Goal: Communication & Community: Answer question/provide support

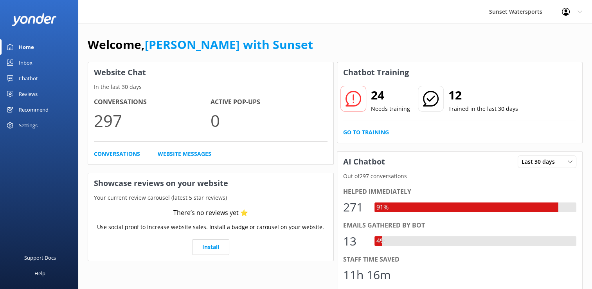
click at [20, 63] on div "Inbox" at bounding box center [26, 63] width 14 height 16
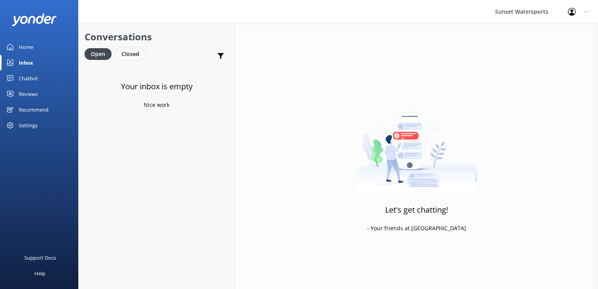
click at [138, 56] on div "Closed" at bounding box center [130, 54] width 30 height 12
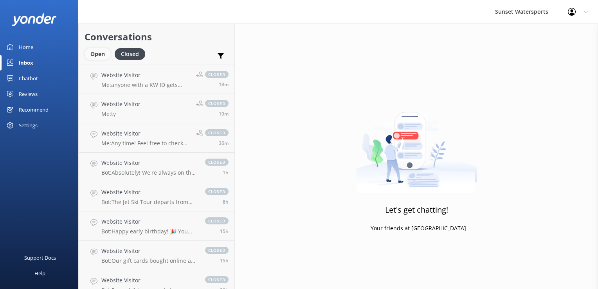
click at [99, 57] on div "Open" at bounding box center [97, 54] width 26 height 12
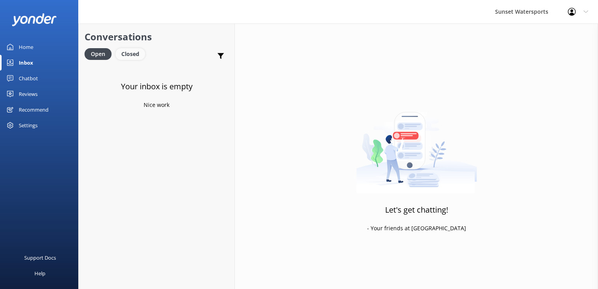
click at [131, 49] on div "Closed" at bounding box center [130, 54] width 30 height 12
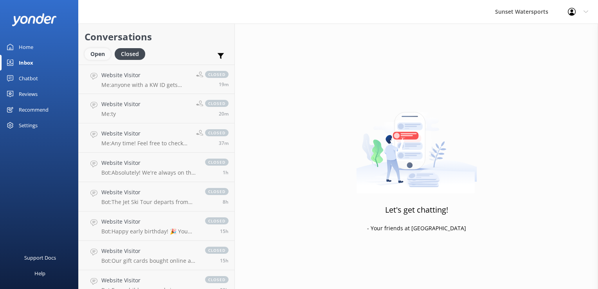
click at [97, 56] on div "Open" at bounding box center [97, 54] width 26 height 12
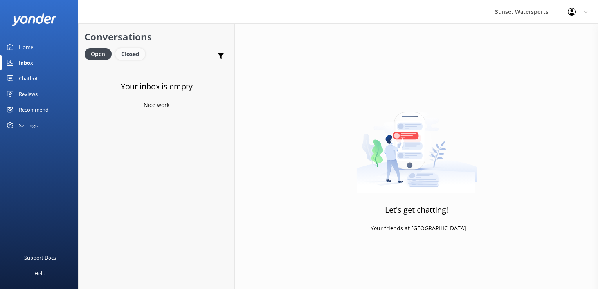
click at [131, 51] on div "Closed" at bounding box center [130, 54] width 30 height 12
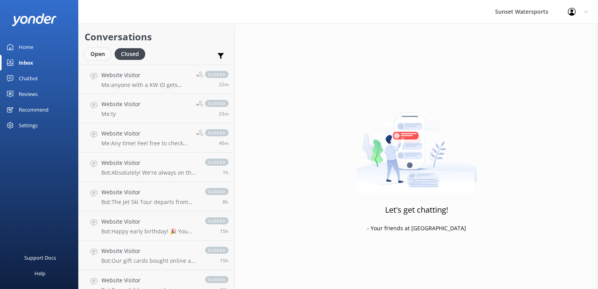
click at [95, 53] on div "Open" at bounding box center [97, 54] width 26 height 12
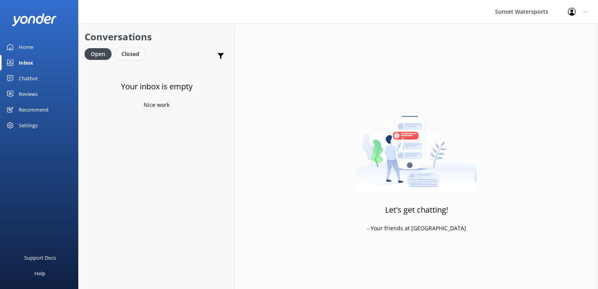
click at [124, 56] on div "Closed" at bounding box center [130, 54] width 30 height 12
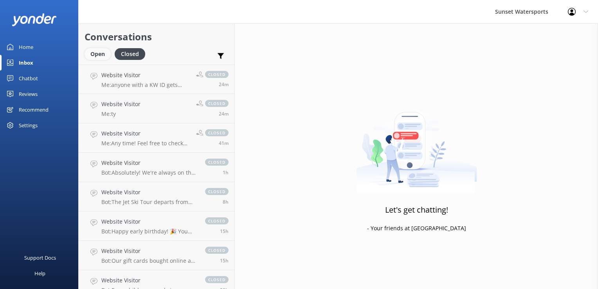
click at [101, 51] on div "Open" at bounding box center [97, 54] width 26 height 12
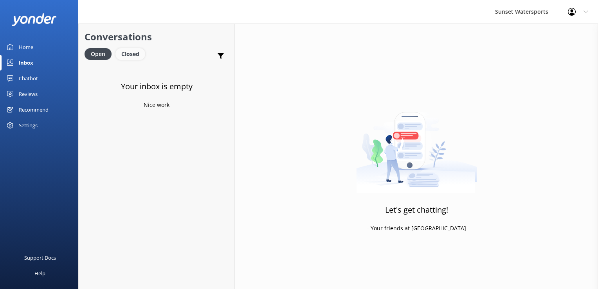
click at [125, 51] on div "Closed" at bounding box center [130, 54] width 30 height 12
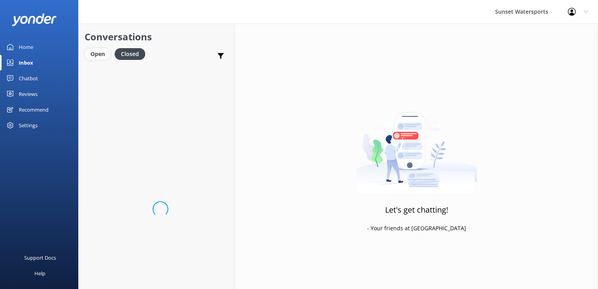
click at [94, 51] on div "Open" at bounding box center [97, 54] width 26 height 12
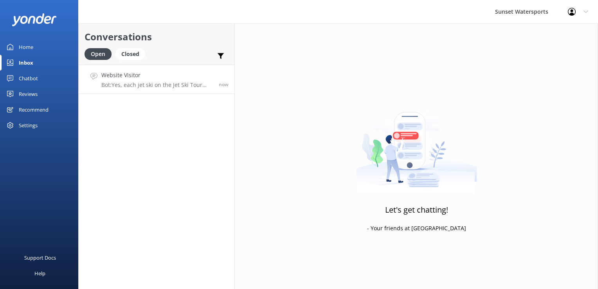
click at [145, 71] on h4 "Website Visitor" at bounding box center [156, 75] width 111 height 9
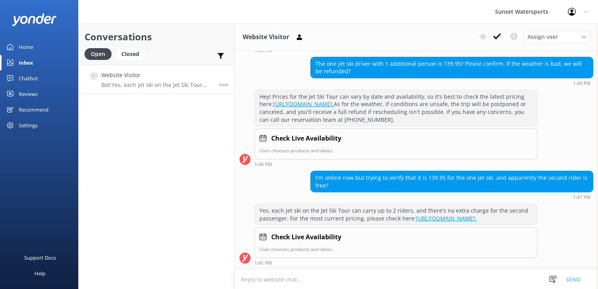
scroll to position [94, 0]
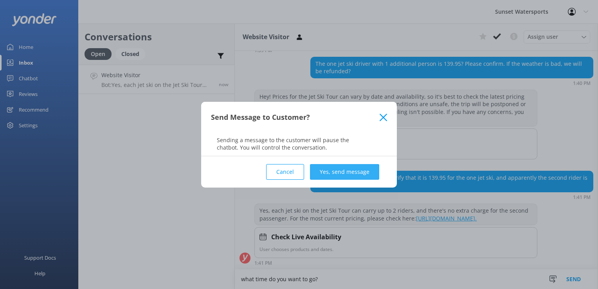
type textarea "what time do you want to go?"
click at [338, 177] on button "Yes, send message" at bounding box center [344, 172] width 69 height 16
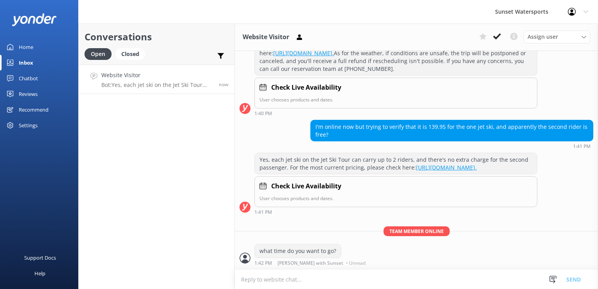
scroll to position [145, 0]
click at [305, 280] on textarea at bounding box center [416, 278] width 363 height 19
click at [302, 277] on textarea at bounding box center [416, 278] width 363 height 19
type textarea "we also have the 119.95 special for the 9:30 tours"
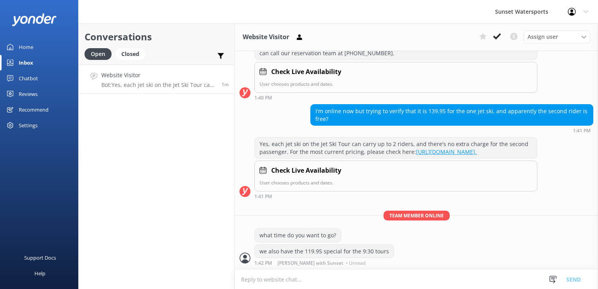
scroll to position [160, 0]
click at [284, 282] on textarea at bounding box center [416, 278] width 363 height 19
click at [284, 280] on textarea at bounding box center [416, 278] width 363 height 19
click at [295, 280] on textarea at bounding box center [416, 278] width 363 height 19
paste textarea "[URL][DOMAIN_NAME]"
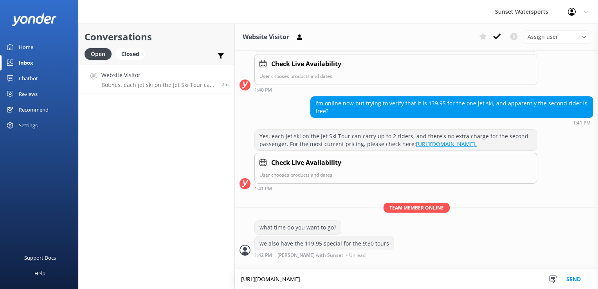
scroll to position [168, 0]
type textarea "[URL][DOMAIN_NAME]"
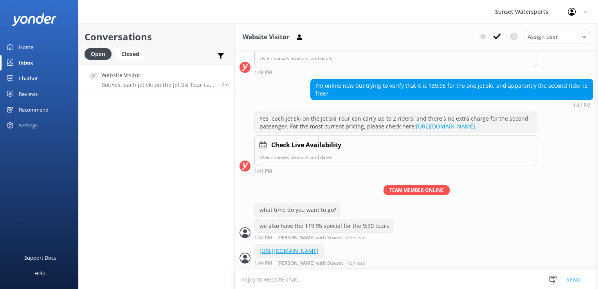
scroll to position [193, 0]
click at [135, 238] on div "Conversations Open Closed Important Converted Assigned to me Unassigned SMS Web…" at bounding box center [156, 155] width 156 height 265
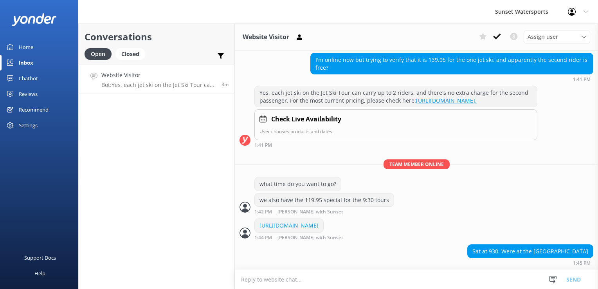
scroll to position [219, 0]
click at [274, 281] on textarea at bounding box center [416, 278] width 363 height 19
type textarea "will you just need the 1 jetski?"
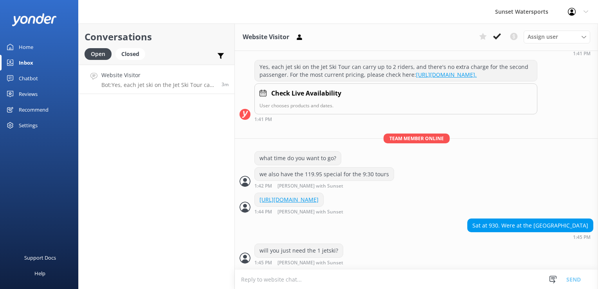
scroll to position [244, 0]
click at [273, 278] on textarea at bounding box center [416, 278] width 363 height 19
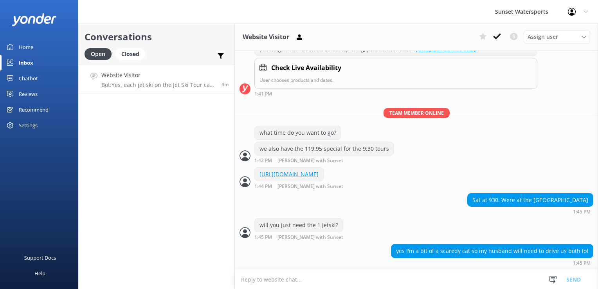
scroll to position [269, 0]
click at [291, 275] on textarea at bounding box center [416, 278] width 363 height 19
type textarea "no worries! I do have spots open for you- I have this link set up for you to re…"
click at [303, 267] on div "yes I'm a bit of a scaredy cat so my husband will need to drive us both lol 1:4…" at bounding box center [416, 256] width 363 height 25
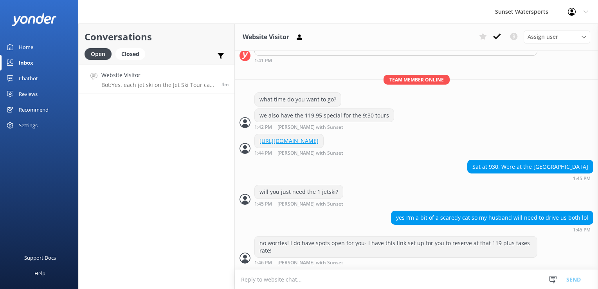
click at [307, 286] on textarea at bounding box center [416, 278] width 363 height 19
paste textarea "[URL][DOMAIN_NAME]"
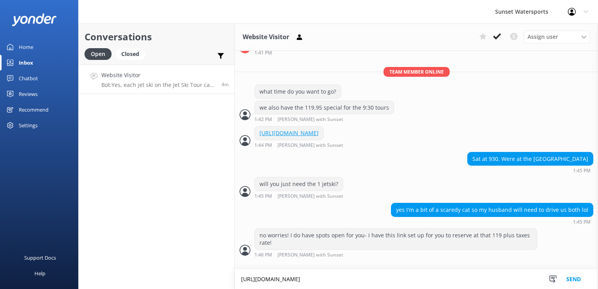
scroll to position [311, 0]
type textarea "[URL][DOMAIN_NAME]"
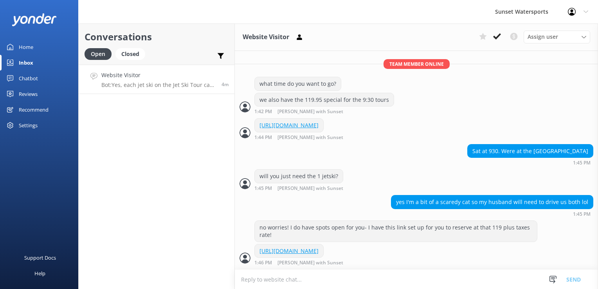
scroll to position [326, 0]
click at [299, 278] on textarea at bounding box center [416, 278] width 363 height 19
type textarea "will you need a shuttle to the tour? or do you have transportation?"
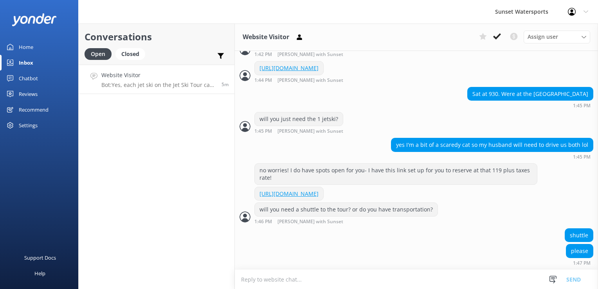
scroll to position [383, 0]
click at [105, 228] on div "Conversations Open Closed Important Converted Assigned to me Unassigned SMS Web…" at bounding box center [156, 155] width 156 height 265
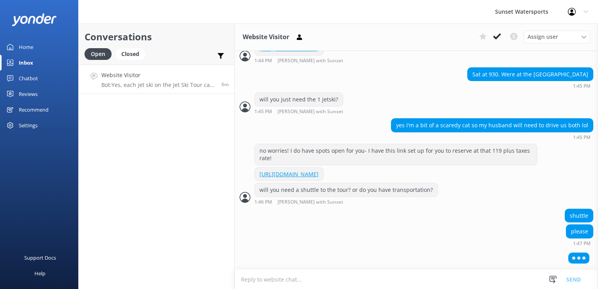
scroll to position [401, 0]
click at [259, 282] on textarea at bounding box center [416, 278] width 363 height 19
type textarea "no problem, we can set up the shuttle after you reserve the tour!"
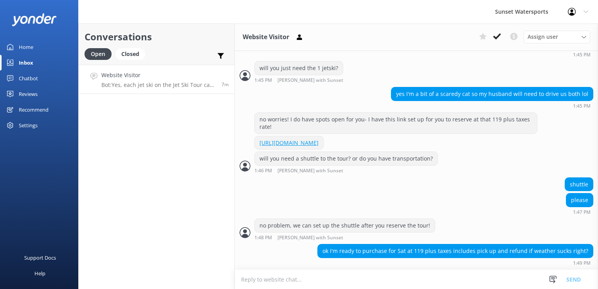
scroll to position [433, 0]
click at [258, 282] on textarea at bounding box center [416, 278] width 363 height 19
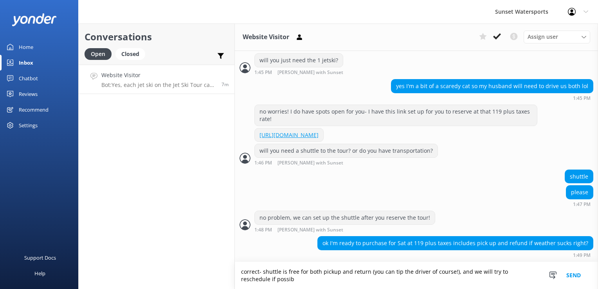
scroll to position [441, 0]
type textarea "correct- shuttle is free for both pickup and return (you can tip the driver of …"
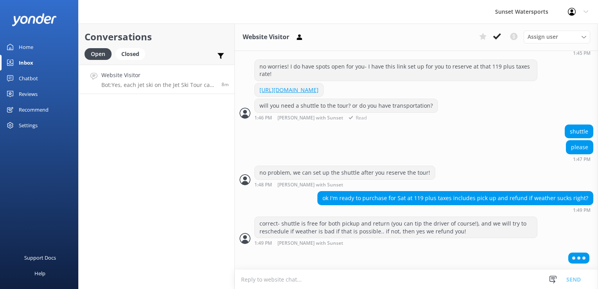
scroll to position [485, 0]
click at [192, 218] on div "Conversations Open Closed Important Converted Assigned to me Unassigned SMS Web…" at bounding box center [156, 155] width 156 height 265
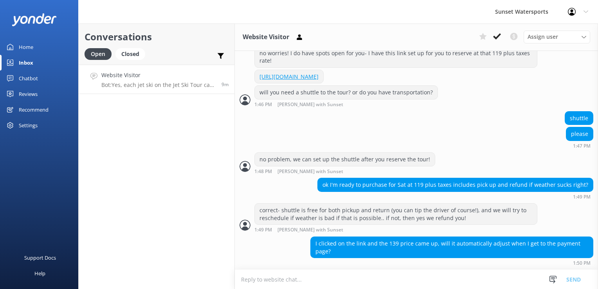
scroll to position [499, 0]
click at [263, 280] on textarea at bounding box center [416, 278] width 363 height 19
paste textarea "[URL][DOMAIN_NAME]"
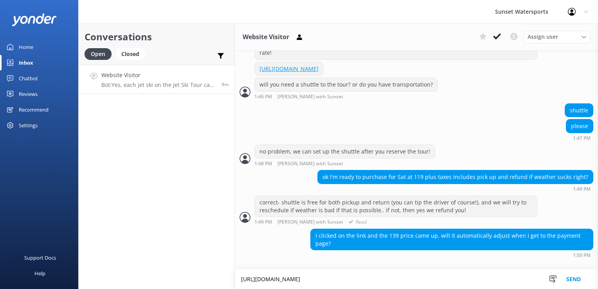
scroll to position [507, 0]
type textarea "[URL][DOMAIN_NAME]"
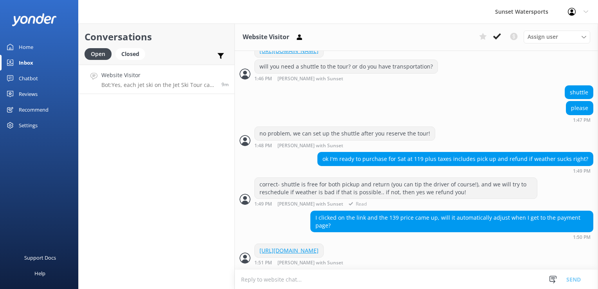
scroll to position [532, 0]
click at [268, 282] on textarea at bounding box center [416, 278] width 363 height 19
paste textarea "Amount due Subtotal $119.95 Taxes & Fees $16.20 Total $136.15 You're saving $20…"
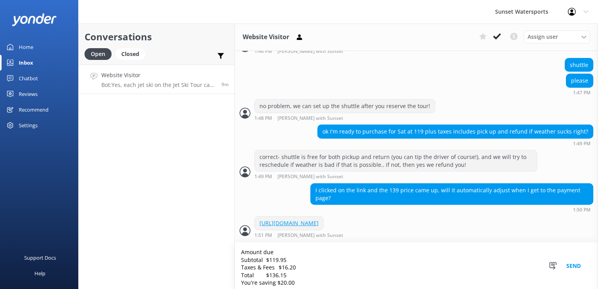
scroll to position [3, 0]
drag, startPoint x: 299, startPoint y: 282, endPoint x: 237, endPoint y: 280, distance: 61.8
click at [237, 280] on textarea "Amount due Subtotal $119.95 Taxes & Fees $16.20 Total $136.15 You're saving $20…" at bounding box center [416, 265] width 363 height 47
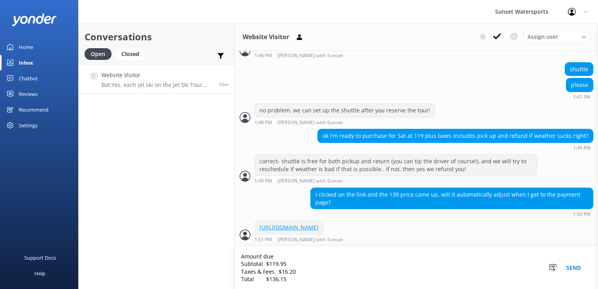
scroll to position [555, 0]
type textarea "Amount due Subtotal $119.95 Taxes & Fees $16.20 Total $136.15"
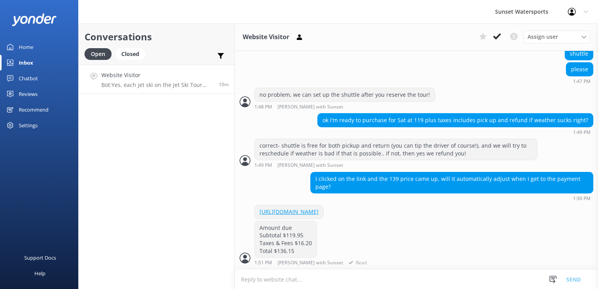
scroll to position [571, 0]
click at [318, 208] on link "[URL][DOMAIN_NAME]" at bounding box center [288, 211] width 59 height 7
click at [283, 286] on textarea at bounding box center [416, 278] width 363 height 19
type textarea "one moment. I'll reset it"
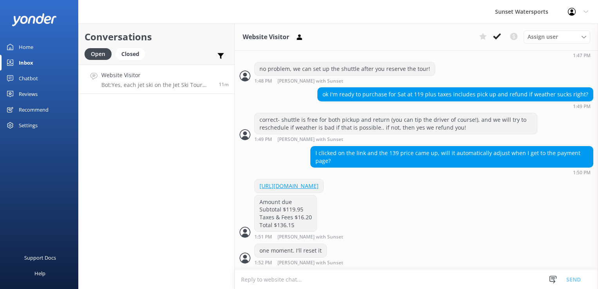
scroll to position [596, 0]
click at [268, 282] on textarea at bounding box center [416, 278] width 363 height 19
paste textarea "[URL][DOMAIN_NAME]"
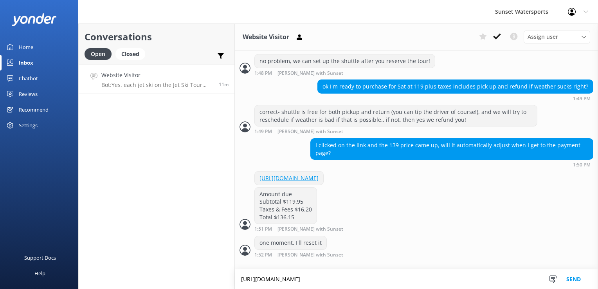
type textarea "[URL][DOMAIN_NAME]"
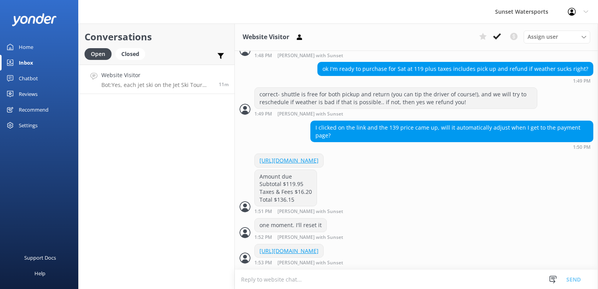
scroll to position [637, 0]
click at [271, 282] on textarea at bounding box center [416, 278] width 363 height 19
type textarea "try that one"
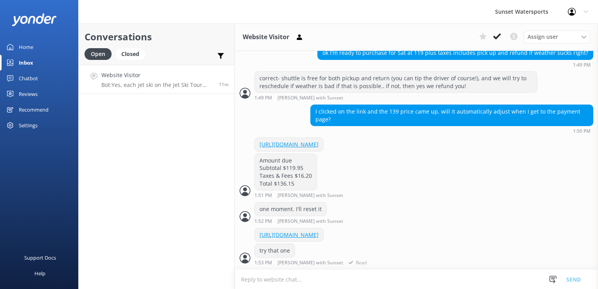
click at [323, 228] on div "[URL][DOMAIN_NAME]" at bounding box center [289, 234] width 68 height 13
click at [318, 231] on link "[URL][DOMAIN_NAME]" at bounding box center [288, 234] width 59 height 7
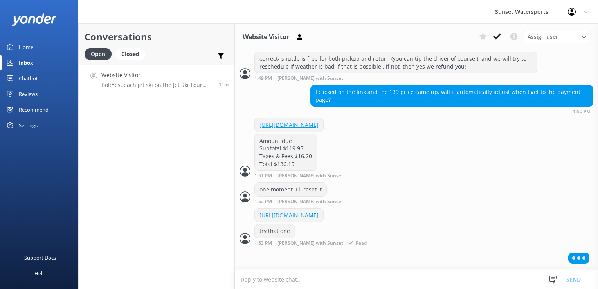
scroll to position [671, 0]
click at [318, 211] on link "[URL][DOMAIN_NAME]" at bounding box center [288, 214] width 59 height 7
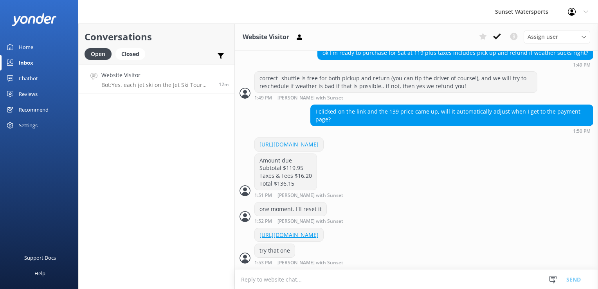
scroll to position [653, 0]
click at [174, 140] on div "Conversations Open Closed Important Converted Assigned to me Unassigned SMS Web…" at bounding box center [156, 155] width 156 height 265
click at [272, 274] on textarea at bounding box center [416, 278] width 363 height 19
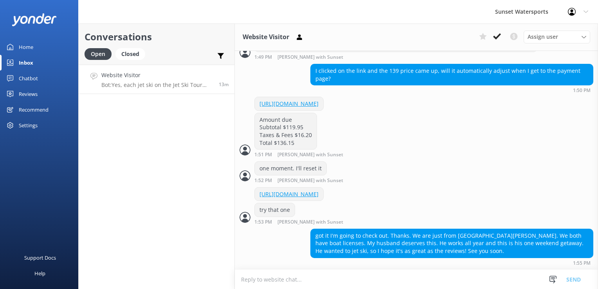
scroll to position [693, 0]
drag, startPoint x: 268, startPoint y: 275, endPoint x: 447, endPoint y: 168, distance: 208.0
click at [447, 168] on div "one moment. I'll reset it 1:52 PM [PERSON_NAME] with Sunset Read" at bounding box center [416, 172] width 363 height 22
click at [330, 284] on textarea at bounding box center [416, 278] width 363 height 19
type textarea "You'll have a blast! and all of our jetskis are less than a year old to ensure …"
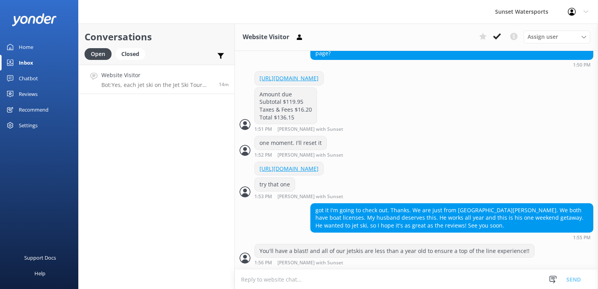
scroll to position [719, 0]
click at [267, 283] on textarea at bounding box center [416, 278] width 363 height 19
click at [314, 287] on textarea at bounding box center [416, 278] width 363 height 19
type textarea "L"
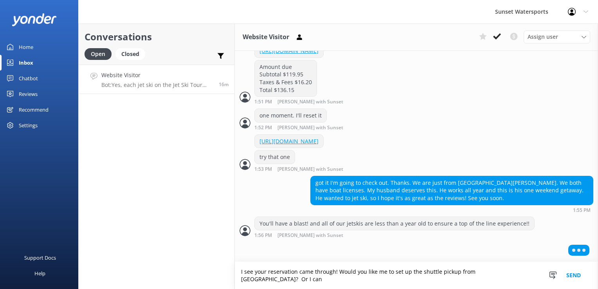
scroll to position [745, 0]
type textarea "I see your reservation came through! Would you like me to set up the shuttle pi…"
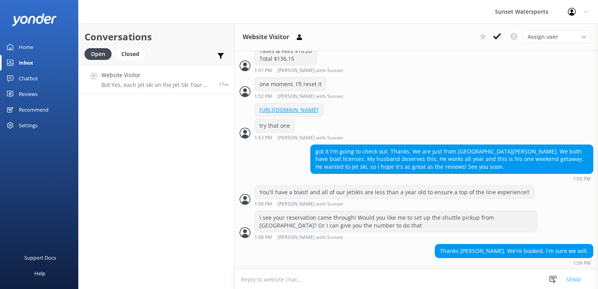
scroll to position [777, 0]
click at [319, 281] on textarea at bounding box center [416, 278] width 363 height 19
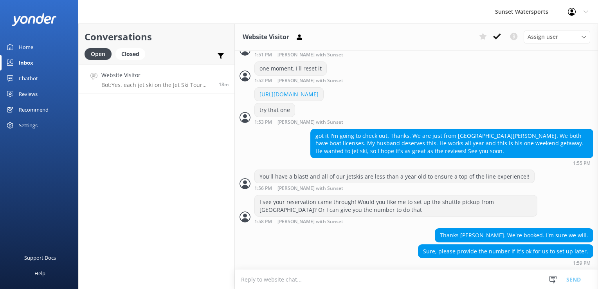
scroll to position [793, 0]
click at [357, 282] on textarea at bounding box center [416, 278] width 363 height 19
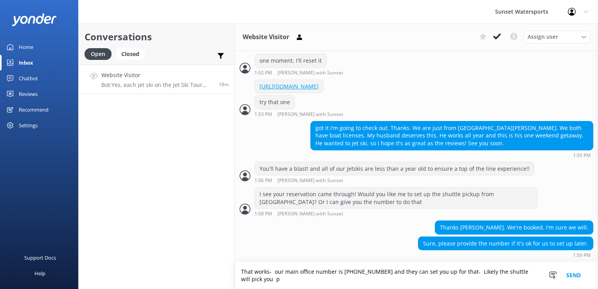
scroll to position [801, 0]
type textarea "That works- our main office number is [PHONE_NUMBER] and they can set you up fo…"
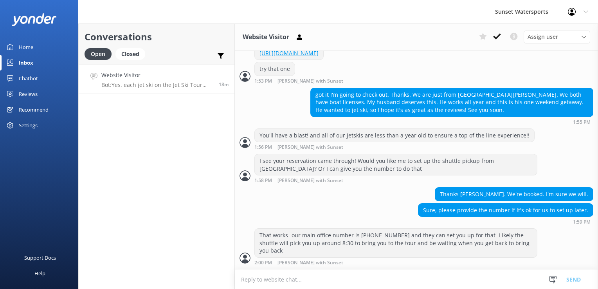
scroll to position [826, 0]
click at [363, 282] on textarea at bounding box center [416, 278] width 363 height 19
type textarea "that number should also be in your confirmation email for later"
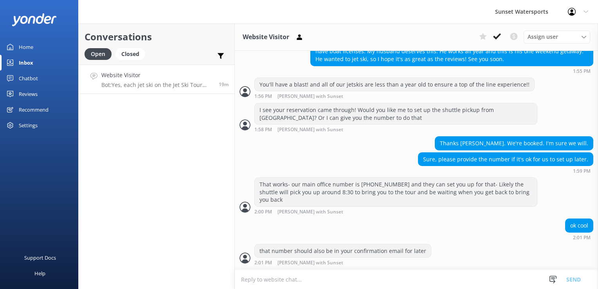
scroll to position [876, 0]
click at [363, 283] on textarea at bounding box center [416, 278] width 363 height 19
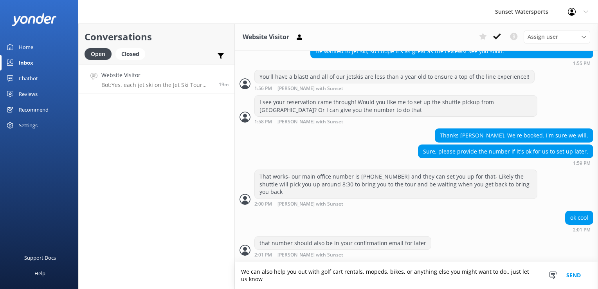
scroll to position [884, 0]
type textarea "We can also help you out with golf cart rentals, mopeds, bikes, or anything els…"
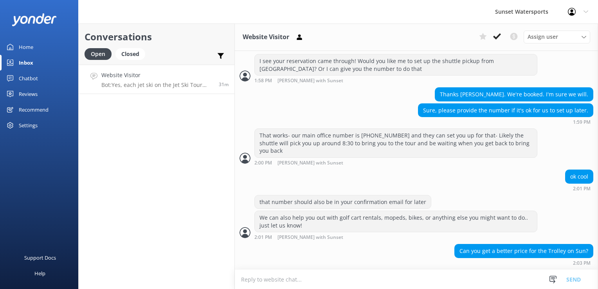
scroll to position [925, 0]
click at [319, 282] on textarea at bounding box center [416, 278] width 363 height 19
click at [320, 280] on textarea at bounding box center [416, 278] width 363 height 19
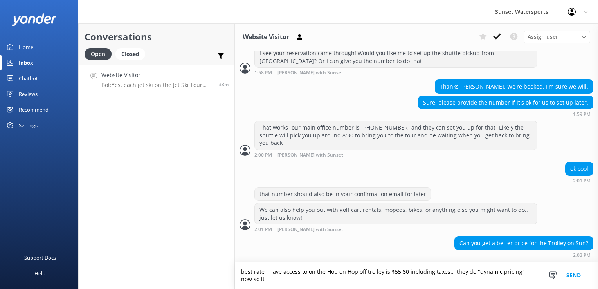
scroll to position [932, 0]
type textarea "best rate I have access to on the Hop on Hop off trolley is $55.60 including ta…"
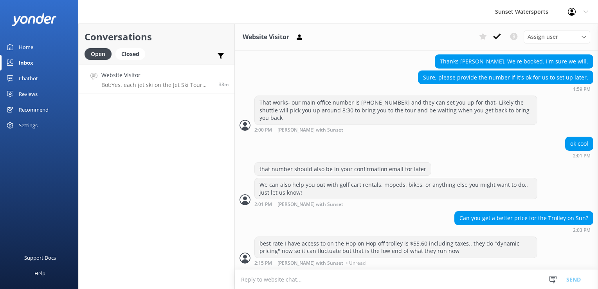
scroll to position [957, 0]
click at [334, 251] on div "best rate I have access to on the Hop on Hop off trolley is $55.60 including ta…" at bounding box center [396, 247] width 282 height 21
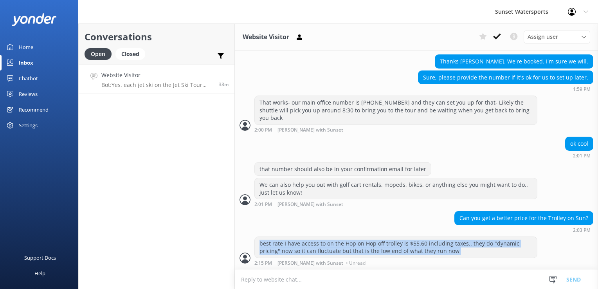
click at [334, 251] on div "best rate I have access to on the Hop on Hop off trolley is $55.60 including ta…" at bounding box center [396, 247] width 282 height 21
copy div "best rate I have access to on the Hop on Hop off trolley is $55.60 including ta…"
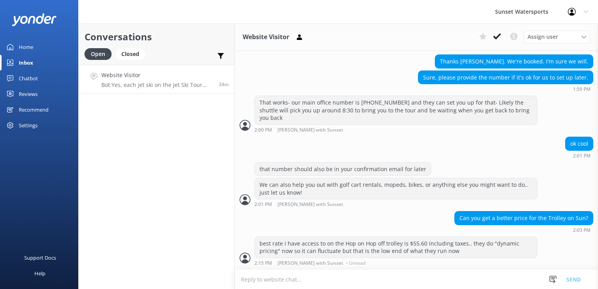
click at [315, 226] on div "Can you get a better price for the Trolley on Sun? 2:03 PM" at bounding box center [416, 222] width 363 height 22
click at [496, 40] on icon at bounding box center [497, 36] width 8 height 8
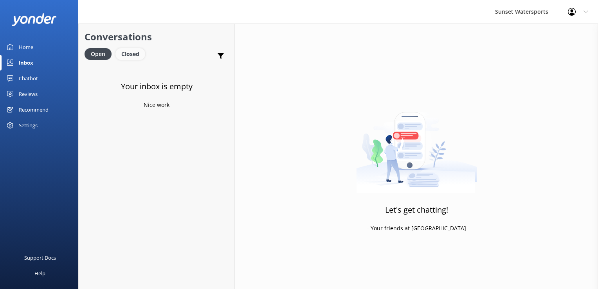
drag, startPoint x: 130, startPoint y: 58, endPoint x: 122, endPoint y: 58, distance: 8.2
click at [130, 58] on div "Closed" at bounding box center [130, 54] width 30 height 12
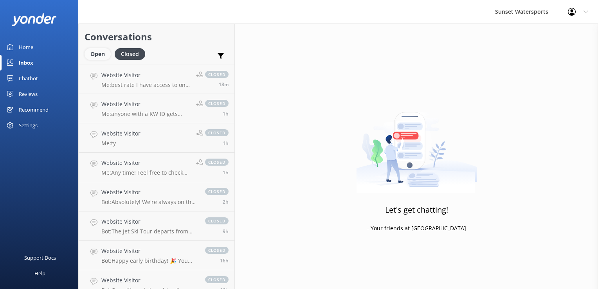
click at [104, 55] on div "Open" at bounding box center [97, 54] width 26 height 12
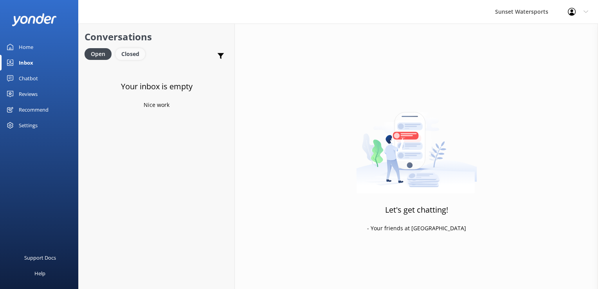
click at [132, 57] on div "Closed" at bounding box center [130, 54] width 30 height 12
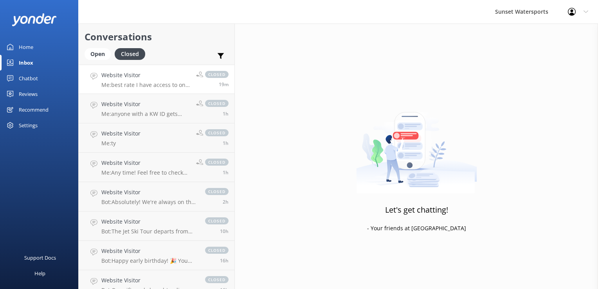
click at [142, 88] on p "Me: best rate I have access to on the Hop on Hop off trolley is $55.60 includin…" at bounding box center [145, 84] width 89 height 7
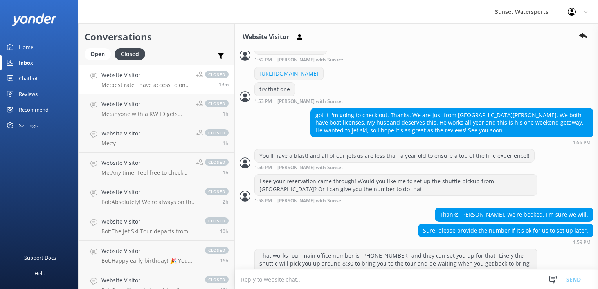
scroll to position [975, 0]
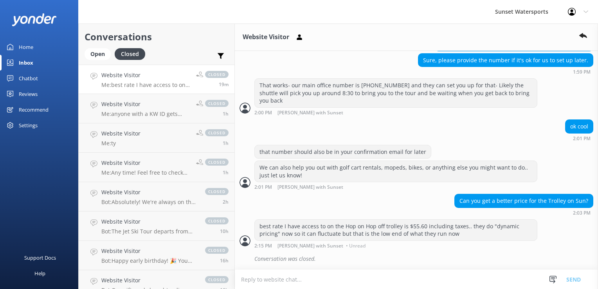
click at [289, 226] on div "best rate I have access to on the Hop on Hop off trolley is $55.60 including ta…" at bounding box center [396, 229] width 282 height 21
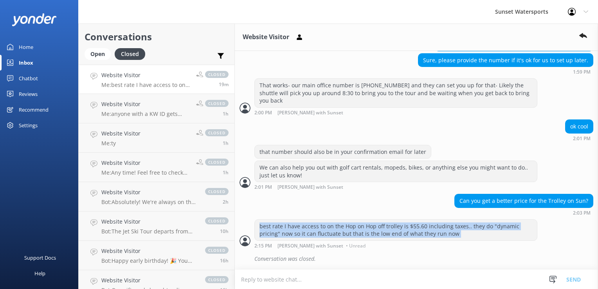
click at [289, 226] on div "best rate I have access to on the Hop on Hop off trolley is $55.60 including ta…" at bounding box center [396, 229] width 282 height 21
copy div "best rate I have access to on the Hop on Hop off trolley is $55.60 including ta…"
click at [313, 226] on div "best rate I have access to on the Hop on Hop off trolley is $55.60 including ta…" at bounding box center [396, 229] width 282 height 21
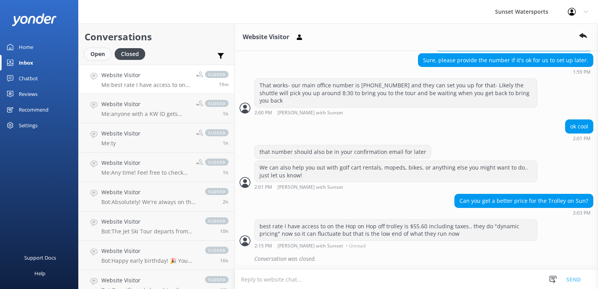
click at [95, 56] on div "Open" at bounding box center [97, 54] width 26 height 12
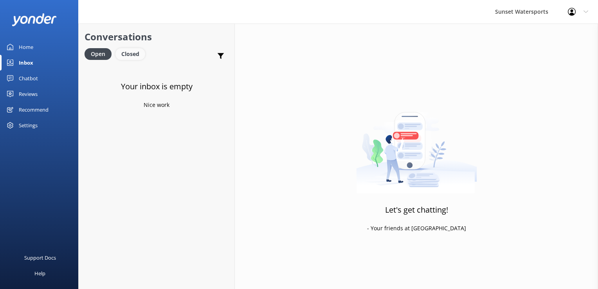
click at [133, 54] on div "Closed" at bounding box center [130, 54] width 30 height 12
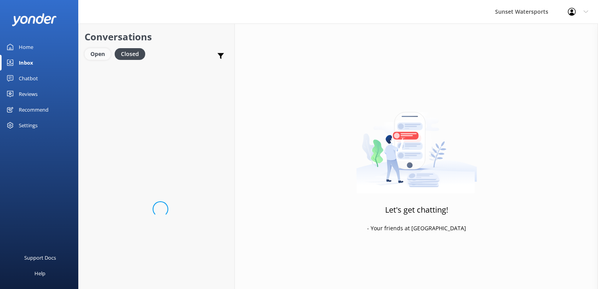
click at [98, 50] on div "Open" at bounding box center [97, 54] width 26 height 12
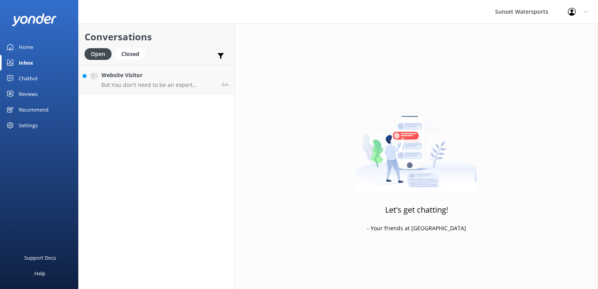
click at [171, 96] on div "Conversations Open Closed Important Converted Assigned to me Unassigned SMS Web…" at bounding box center [156, 155] width 156 height 265
click at [173, 91] on link "Website Visitor Bot: You don't need to be an expert swimmer to enjoy our snorke…" at bounding box center [157, 79] width 156 height 29
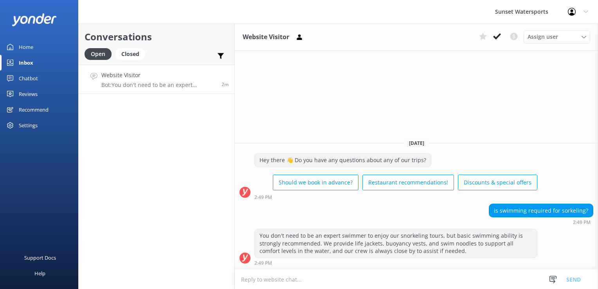
click at [290, 287] on textarea at bounding box center [416, 278] width 363 height 19
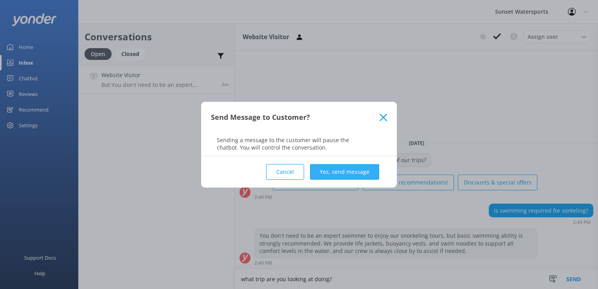
type textarea "what trip are you looking at doing?"
click at [362, 171] on button "Yes, send message" at bounding box center [344, 172] width 69 height 16
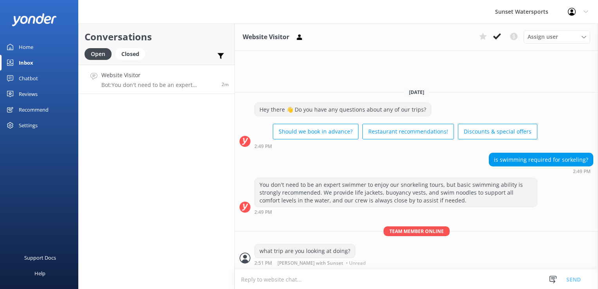
click at [277, 281] on textarea at bounding box center [416, 278] width 363 height 19
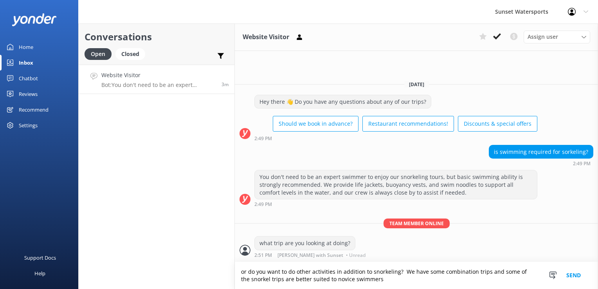
type textarea "or do you want to do other activities in addition to snorkeling? We have some c…"
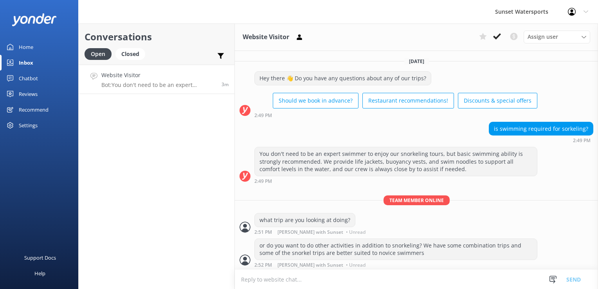
scroll to position [0, 0]
